Goal: Task Accomplishment & Management: Use online tool/utility

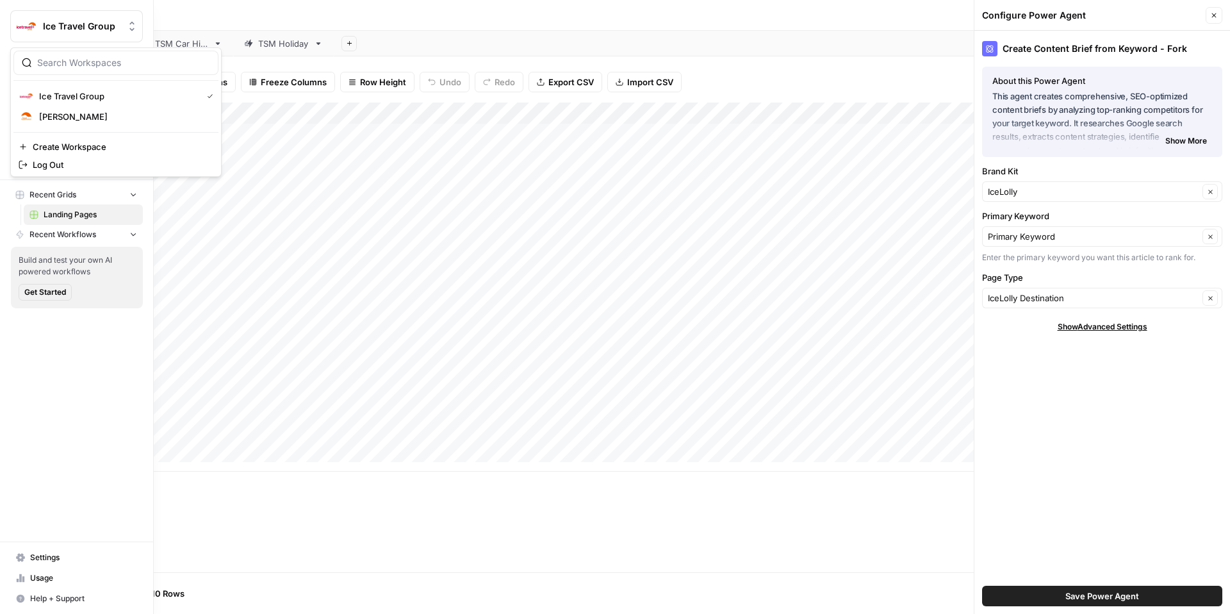
click at [29, 29] on img "Workspace: Ice Travel Group" at bounding box center [26, 26] width 23 height 23
click at [138, 116] on span "[PERSON_NAME]" at bounding box center [123, 116] width 169 height 13
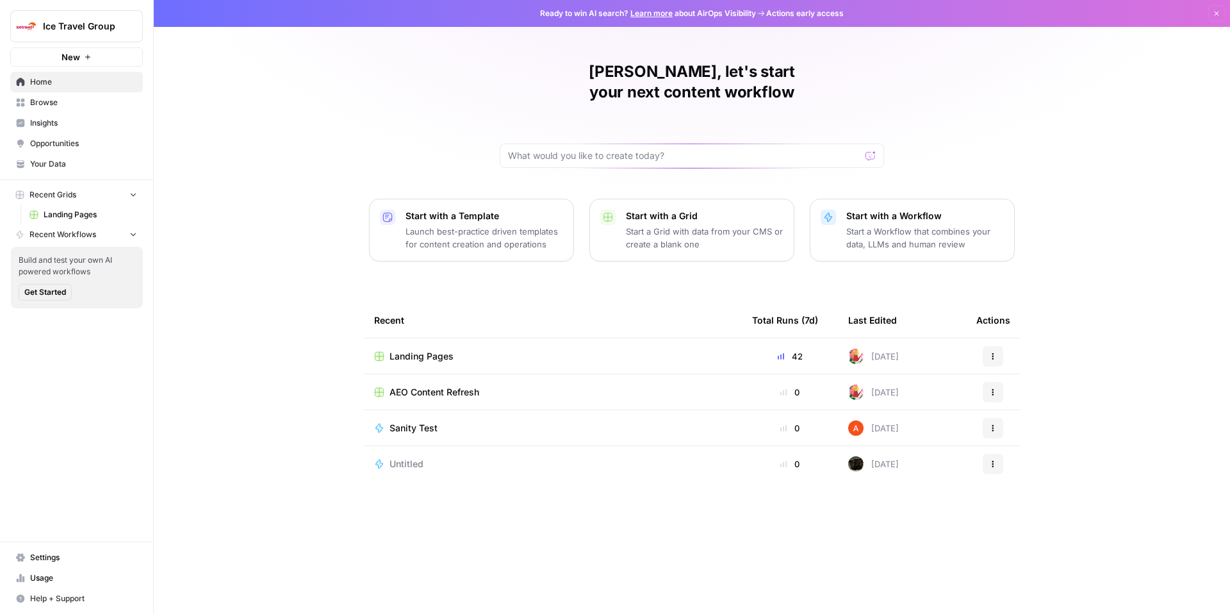
click at [62, 582] on span "Usage" at bounding box center [83, 578] width 107 height 12
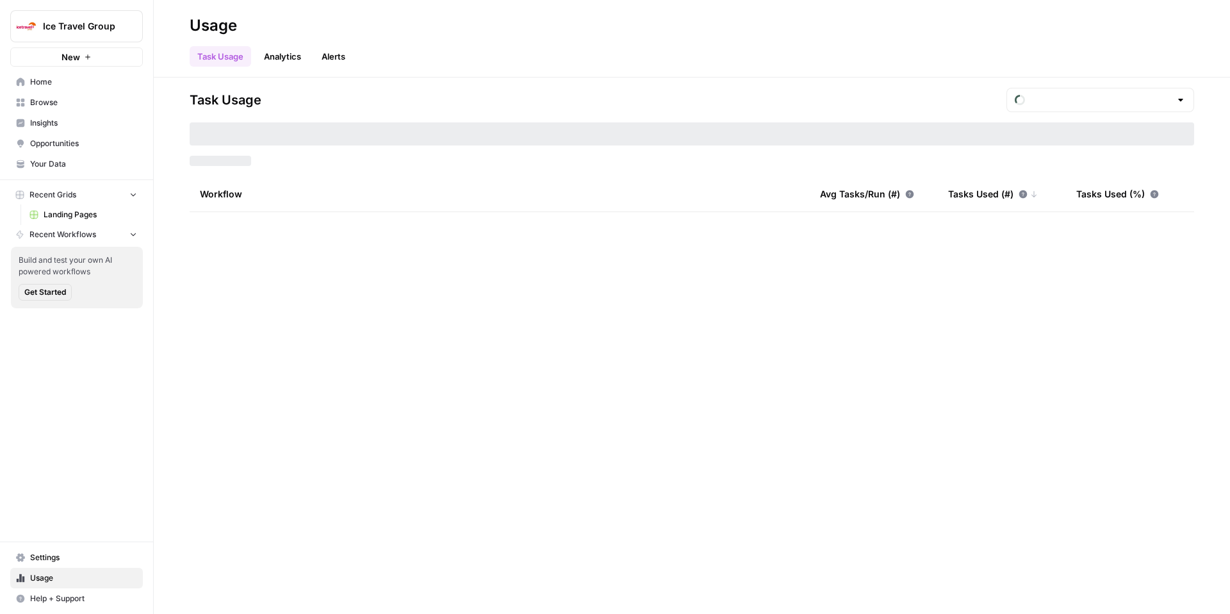
type input "September Tasks"
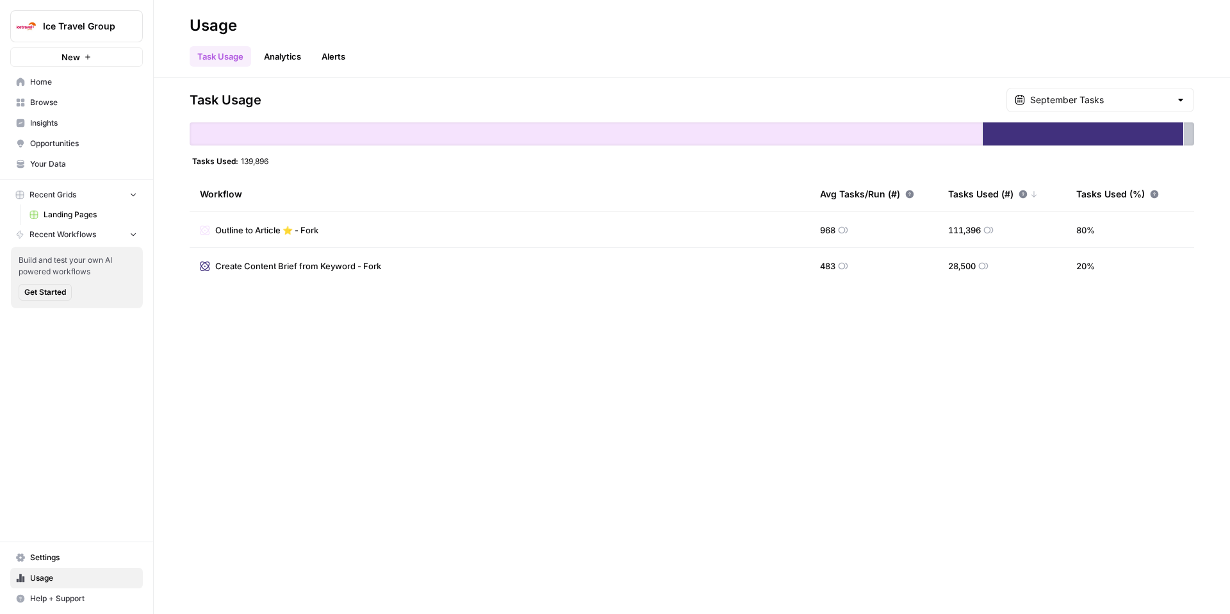
click at [299, 54] on link "Analytics" at bounding box center [282, 56] width 53 height 21
